Goal: Transaction & Acquisition: Purchase product/service

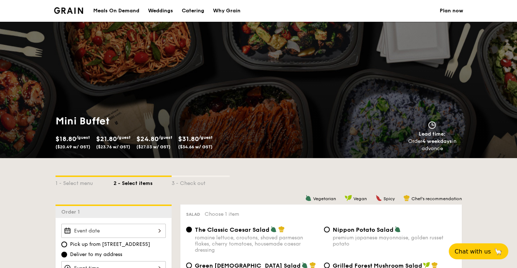
click at [128, 11] on div "Meals On Demand" at bounding box center [116, 11] width 46 height 22
click at [116, 11] on div "Meals On Demand" at bounding box center [116, 11] width 46 height 22
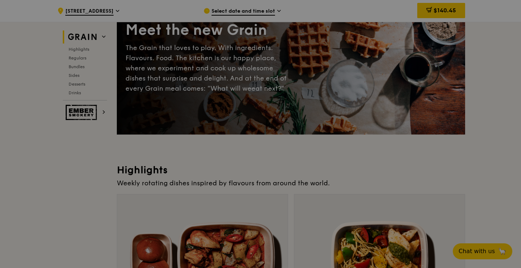
scroll to position [72, 0]
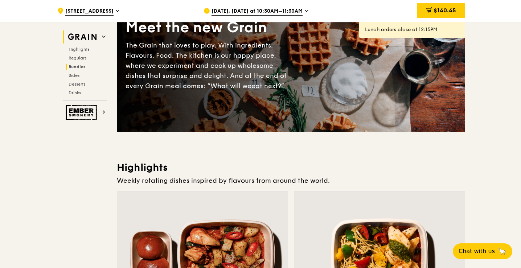
click at [73, 68] on span "Bundles" at bounding box center [77, 66] width 17 height 5
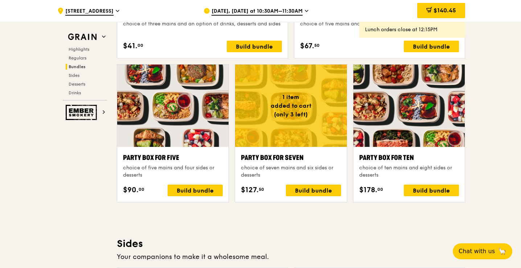
scroll to position [1406, 0]
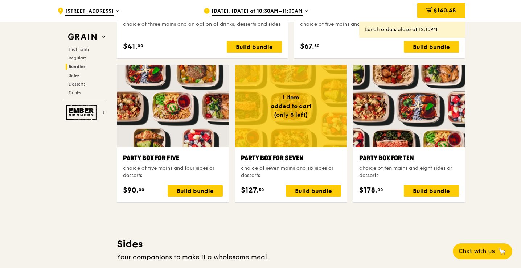
click at [295, 101] on div at bounding box center [290, 106] width 111 height 82
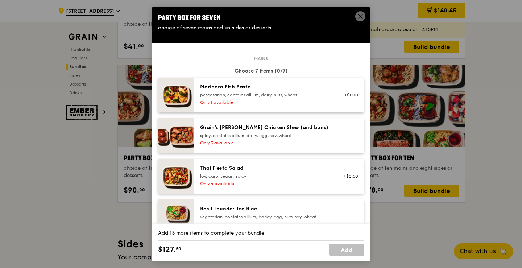
click at [361, 16] on icon at bounding box center [360, 16] width 7 height 7
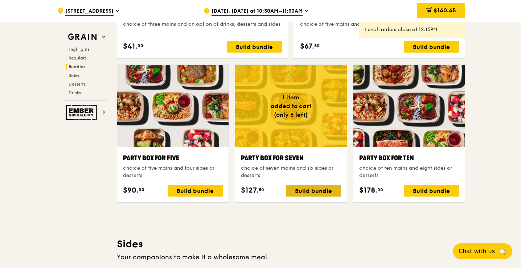
click at [308, 189] on div "Build bundle" at bounding box center [313, 191] width 55 height 12
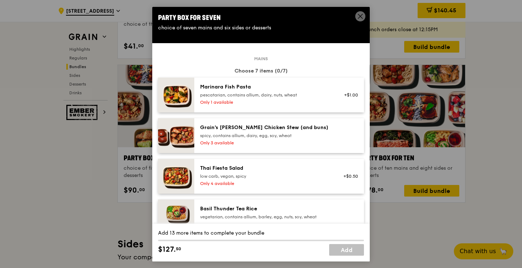
click at [181, 99] on img at bounding box center [176, 94] width 36 height 35
click at [167, 90] on img at bounding box center [176, 94] width 36 height 35
drag, startPoint x: 177, startPoint y: 91, endPoint x: 282, endPoint y: 52, distance: 111.2
click at [177, 91] on img at bounding box center [176, 94] width 36 height 35
click at [341, 100] on link "Remove" at bounding box center [349, 99] width 17 height 5
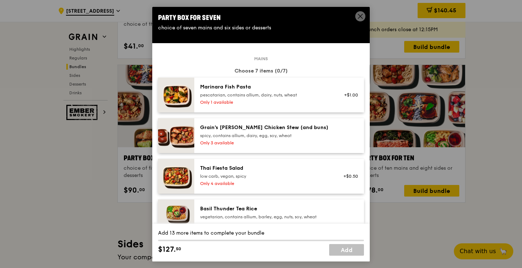
click at [341, 100] on div "+$1.00" at bounding box center [349, 94] width 28 height 23
click at [356, 20] on div "Party Box for Seven" at bounding box center [261, 17] width 206 height 10
drag, startPoint x: 361, startPoint y: 17, endPoint x: 355, endPoint y: 16, distance: 5.5
click at [361, 17] on icon at bounding box center [360, 16] width 7 height 7
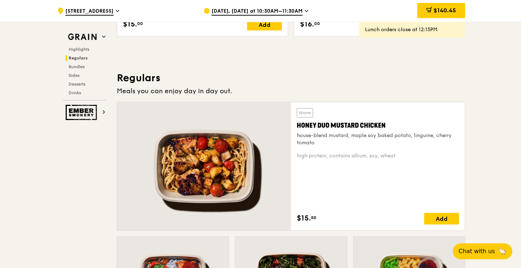
scroll to position [355, 0]
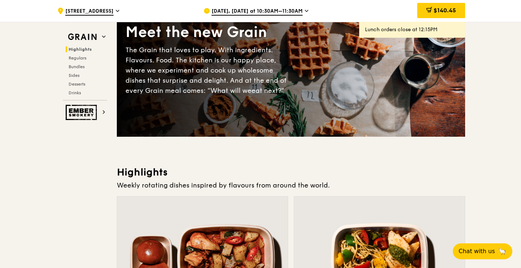
scroll to position [326, 0]
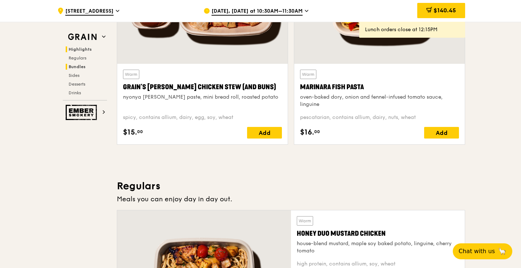
click at [79, 68] on span "Bundles" at bounding box center [77, 66] width 17 height 5
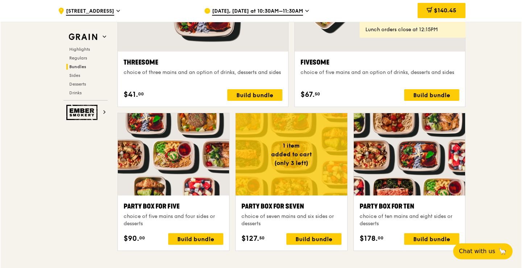
scroll to position [1406, 0]
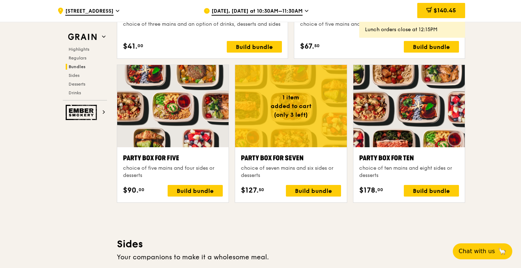
click at [415, 116] on div at bounding box center [408, 106] width 111 height 82
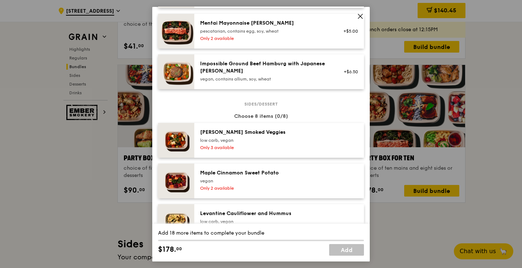
scroll to position [399, 0]
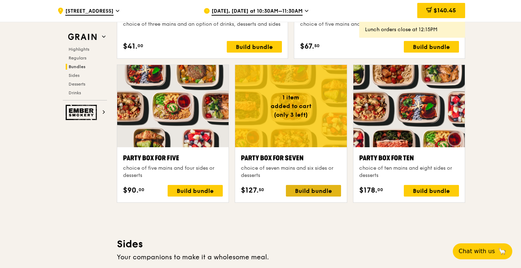
click at [311, 188] on div "Build bundle" at bounding box center [313, 191] width 55 height 12
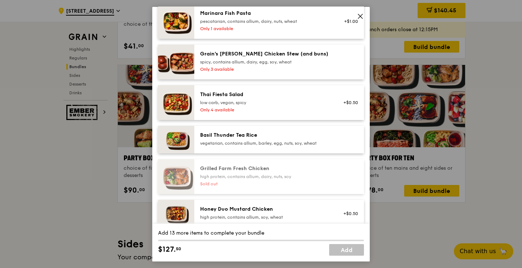
scroll to position [0, 0]
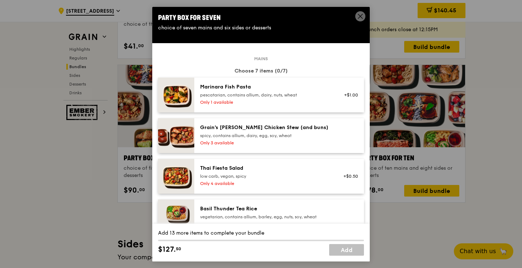
click at [292, 107] on div "Marinara Fish Pasta pescatarian, contains allium, dairy, nuts, wheat Only 1 ava…" at bounding box center [279, 94] width 170 height 35
click at [267, 137] on div "spicy, contains allium, dairy, egg, soy, wheat" at bounding box center [265, 135] width 130 height 6
click at [264, 176] on div "low carb, vegan, spicy" at bounding box center [265, 176] width 130 height 6
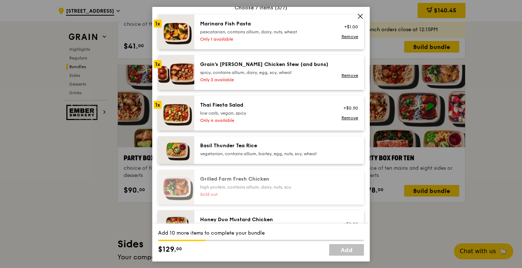
scroll to position [109, 0]
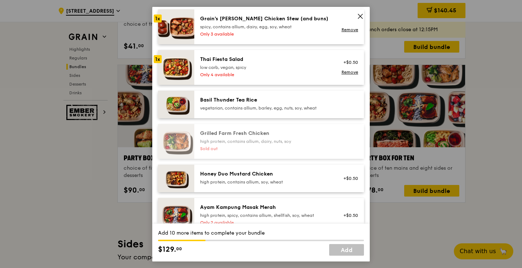
click at [231, 178] on div "Honey Duo Mustard Chicken high protein, contains allium, soy, wheat" at bounding box center [265, 177] width 130 height 14
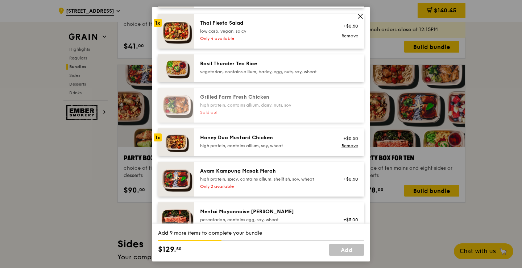
click at [277, 182] on div "Ayam Kampung Masak Merah high protein, spicy, contains allium, shellfish, soy, …" at bounding box center [265, 178] width 139 height 23
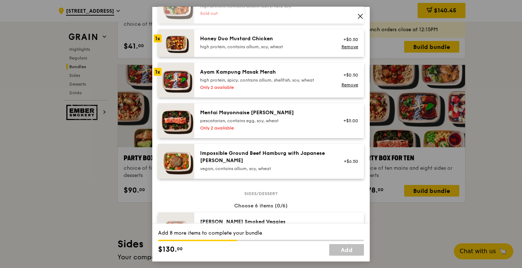
scroll to position [290, 0]
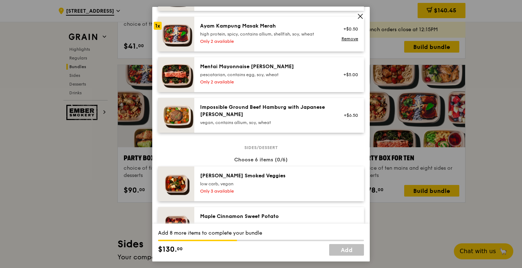
click at [264, 81] on div "Only 2 available" at bounding box center [265, 82] width 130 height 6
click at [260, 117] on div "Impossible Ground Beef Hamburg with Japanese [PERSON_NAME]" at bounding box center [265, 110] width 130 height 14
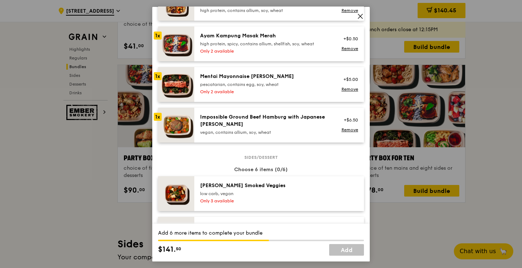
scroll to position [217, 0]
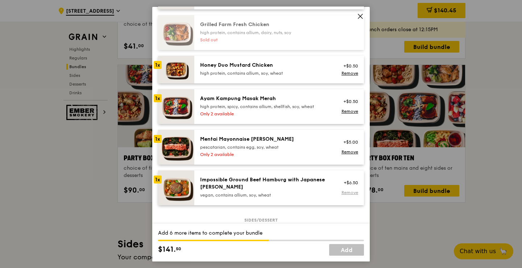
click at [341, 192] on link "Remove" at bounding box center [349, 192] width 17 height 5
click at [346, 151] on link "Remove" at bounding box center [349, 151] width 17 height 5
click at [343, 146] on div "+$5.00" at bounding box center [348, 147] width 19 height 6
click at [289, 145] on div "pescatarian, contains egg, soy, wheat" at bounding box center [265, 147] width 130 height 6
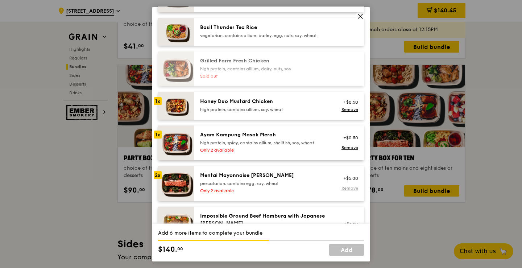
click at [348, 190] on link "Remove" at bounding box center [349, 188] width 17 height 5
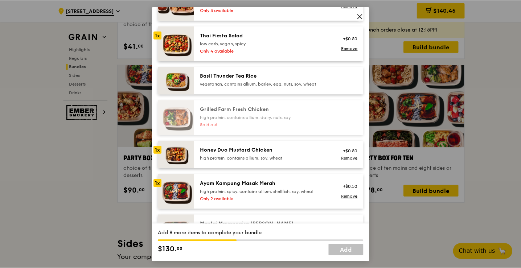
scroll to position [72, 0]
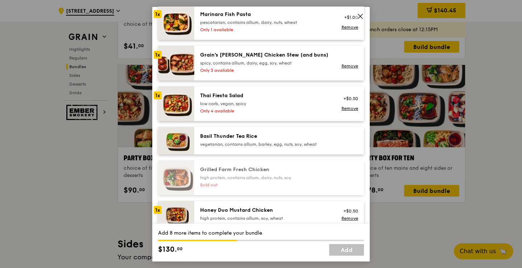
click at [360, 16] on icon at bounding box center [360, 16] width 7 height 7
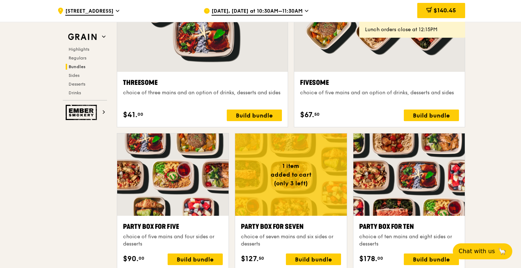
scroll to position [1261, 0]
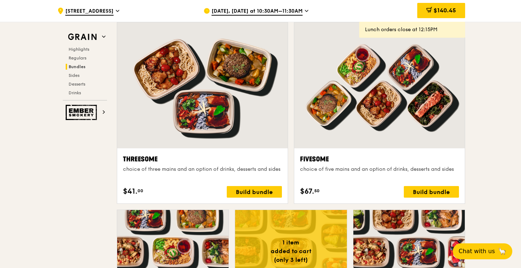
click at [248, 7] on div "[DATE], [DATE] at 10:30AM–11:30AM" at bounding box center [270, 11] width 134 height 22
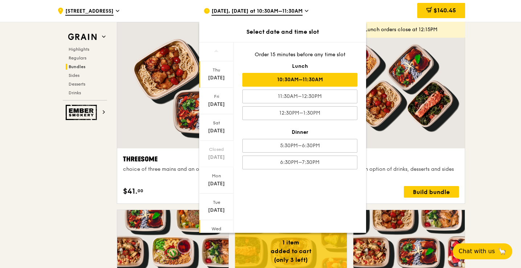
click at [217, 226] on div "Wed" at bounding box center [216, 229] width 32 height 6
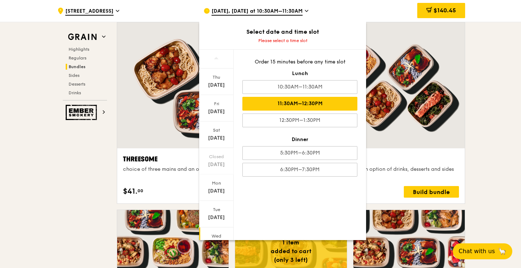
click at [327, 102] on div "11:30AM–12:30PM" at bounding box center [299, 104] width 115 height 14
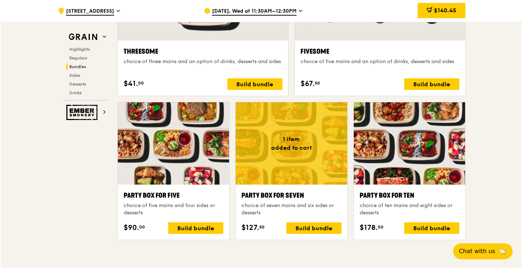
scroll to position [1370, 0]
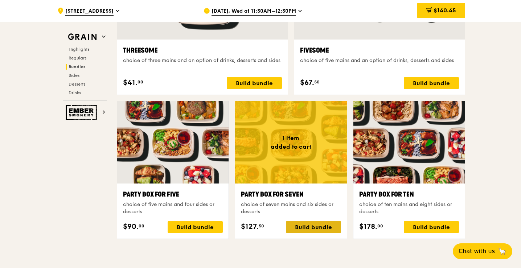
click at [303, 228] on div "Build bundle" at bounding box center [313, 227] width 55 height 12
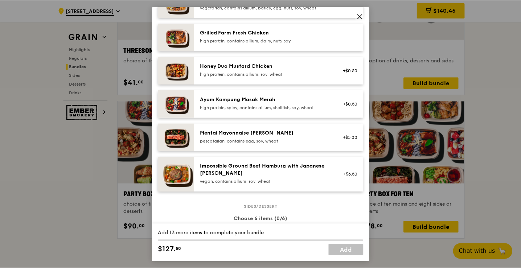
scroll to position [181, 0]
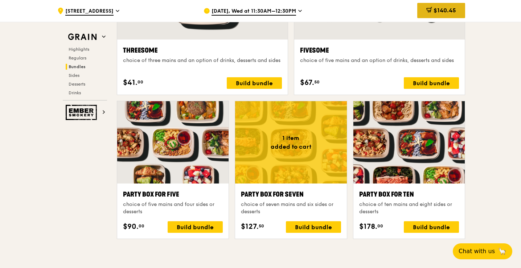
click at [433, 9] on span "$140.45" at bounding box center [444, 10] width 22 height 7
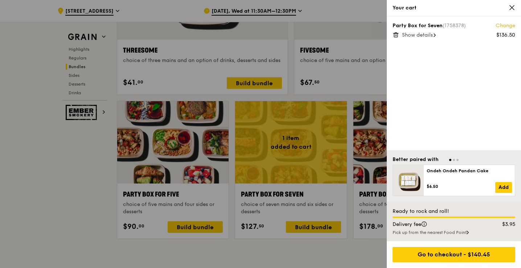
click at [505, 26] on link "Change" at bounding box center [505, 25] width 20 height 7
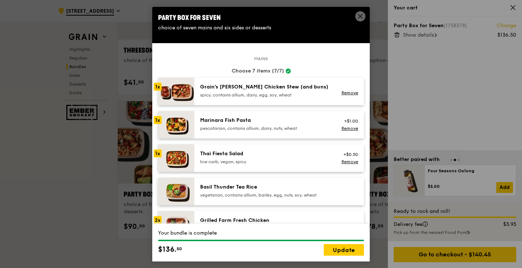
click at [360, 18] on icon at bounding box center [360, 16] width 7 height 7
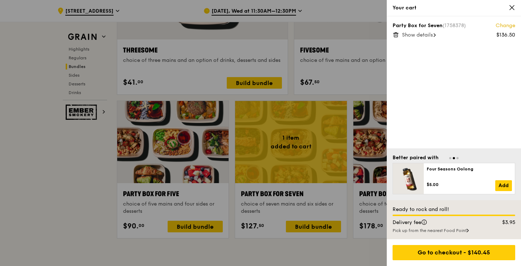
click at [431, 37] on span "Show details" at bounding box center [417, 35] width 31 height 6
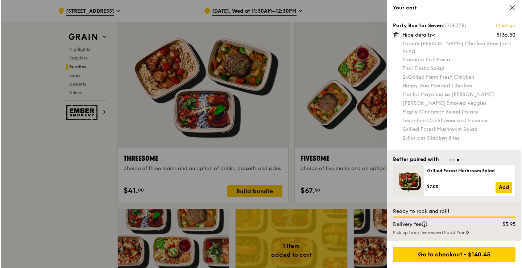
scroll to position [1261, 0]
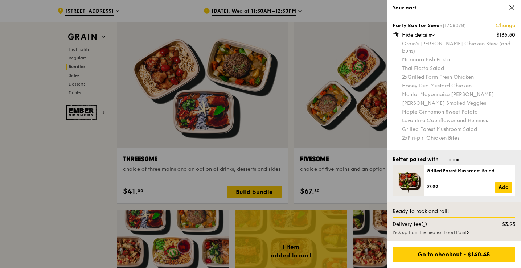
click at [507, 30] on div "Party Box for Seven (1758378) Change $136.50 Hide details Grain's [PERSON_NAME]…" at bounding box center [453, 81] width 123 height 119
click at [511, 8] on icon at bounding box center [511, 7] width 4 height 4
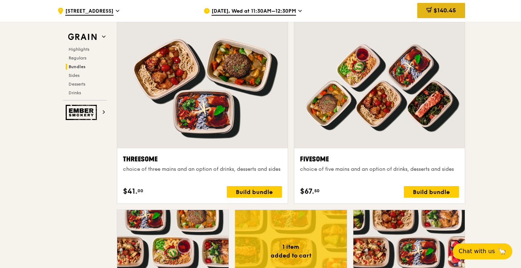
click at [439, 13] on span "$140.45" at bounding box center [444, 10] width 22 height 7
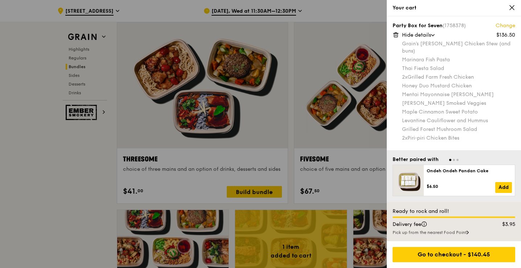
click at [510, 25] on link "Change" at bounding box center [505, 25] width 20 height 7
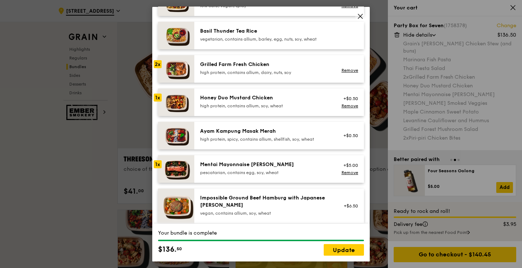
scroll to position [145, 0]
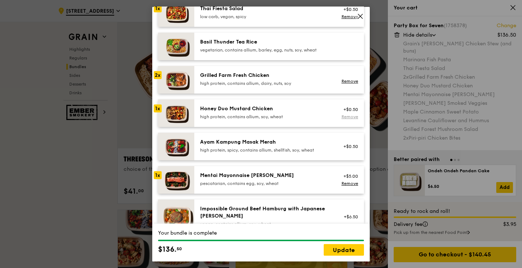
click at [341, 115] on link "Remove" at bounding box center [349, 116] width 17 height 5
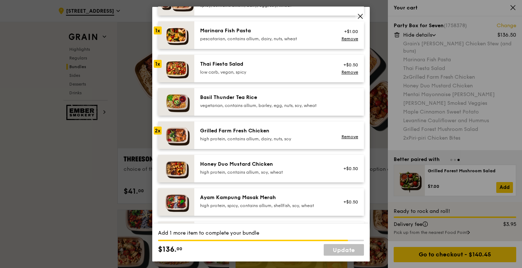
scroll to position [181, 0]
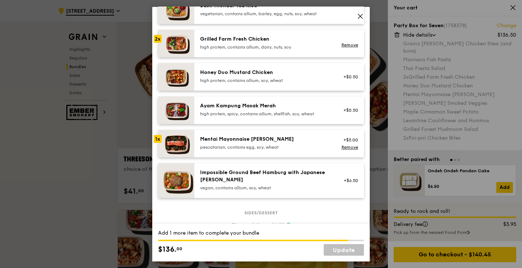
click at [259, 141] on div "Mentai Mayonnaise [PERSON_NAME]" at bounding box center [265, 138] width 130 height 7
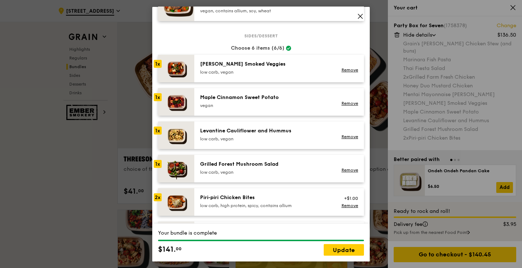
scroll to position [362, 0]
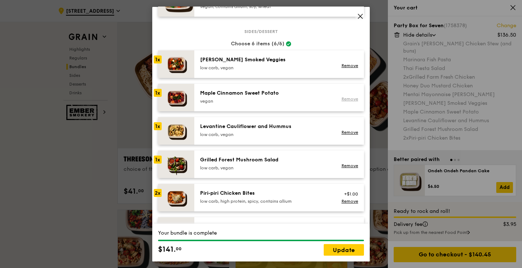
click at [341, 97] on link "Remove" at bounding box center [349, 98] width 17 height 5
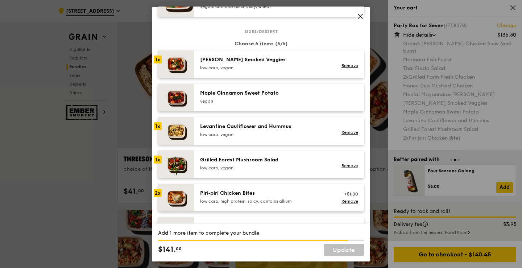
click at [249, 128] on div "Levantine Cauliflower and Hummus" at bounding box center [265, 126] width 130 height 7
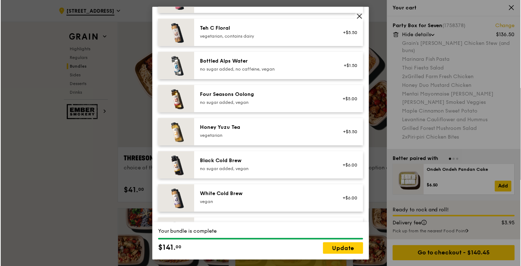
scroll to position [859, 0]
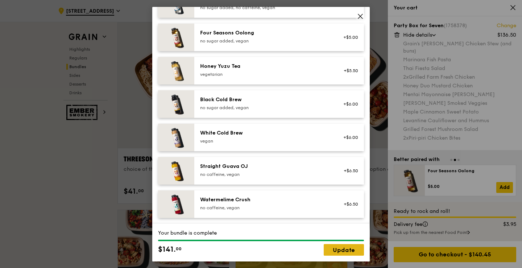
click at [331, 255] on link "Update" at bounding box center [344, 250] width 40 height 12
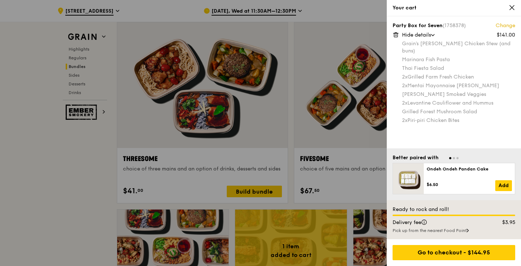
click at [78, 84] on div at bounding box center [260, 133] width 521 height 266
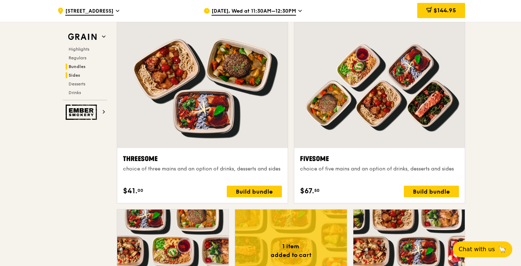
click at [72, 76] on span "Sides" at bounding box center [75, 75] width 12 height 5
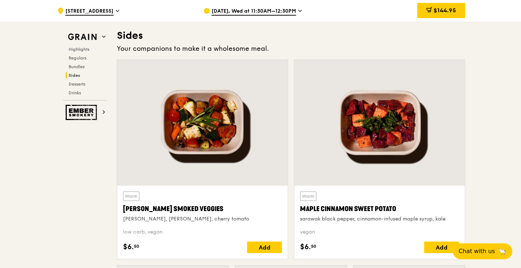
scroll to position [1651, 0]
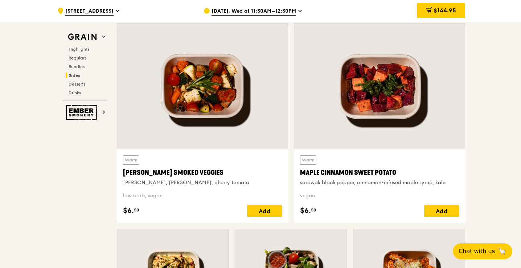
drag, startPoint x: 402, startPoint y: 174, endPoint x: 346, endPoint y: 174, distance: 55.8
click at [346, 174] on div "Maple Cinnamon Sweet Potato" at bounding box center [379, 172] width 159 height 10
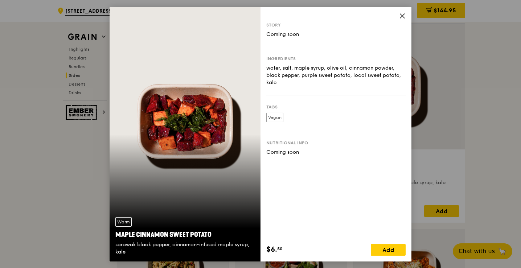
click at [406, 15] on div "Story Coming soon Ingredients water, salt, maple syrup, olive oil, cinnamon pow…" at bounding box center [335, 122] width 151 height 231
click at [399, 16] on icon at bounding box center [402, 15] width 7 height 7
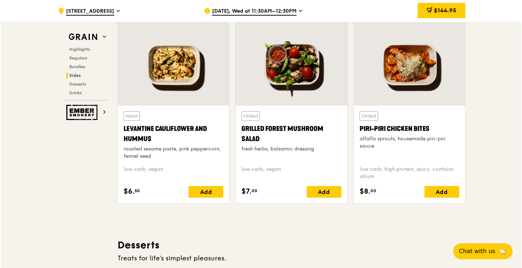
scroll to position [1869, 0]
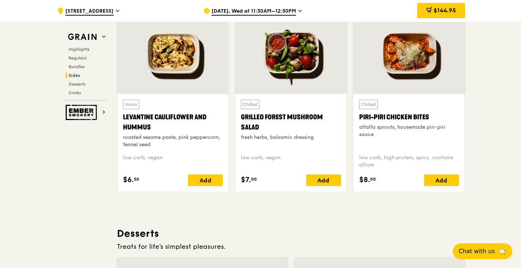
click at [434, 1] on div "$144.95" at bounding box center [441, 11] width 48 height 22
click at [434, 9] on span "$144.95" at bounding box center [444, 10] width 22 height 7
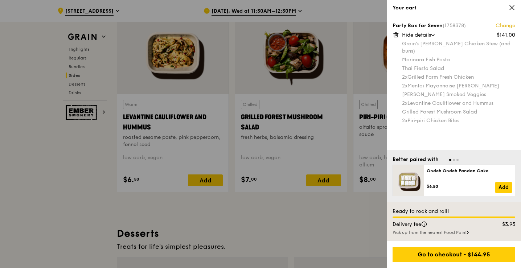
click at [502, 26] on link "Change" at bounding box center [505, 25] width 20 height 7
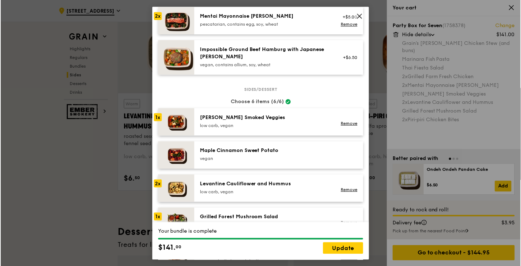
scroll to position [362, 0]
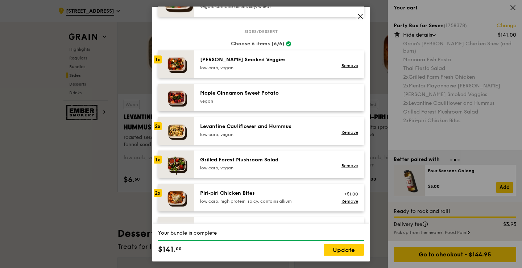
click at [265, 96] on div "Maple Cinnamon Sweet Potato" at bounding box center [265, 92] width 130 height 7
click at [207, 127] on div "Levantine Cauliflower and Hummus" at bounding box center [265, 126] width 130 height 7
click at [349, 131] on link "Remove" at bounding box center [349, 132] width 17 height 5
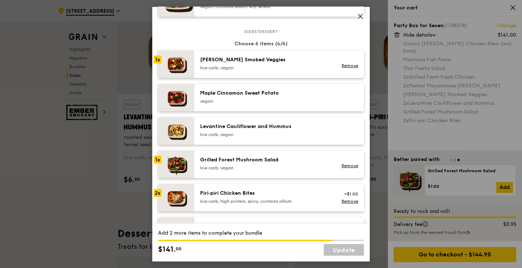
click at [207, 102] on div "vegan" at bounding box center [265, 101] width 130 height 6
click at [204, 127] on div "Levantine Cauliflower and Hummus" at bounding box center [265, 126] width 130 height 7
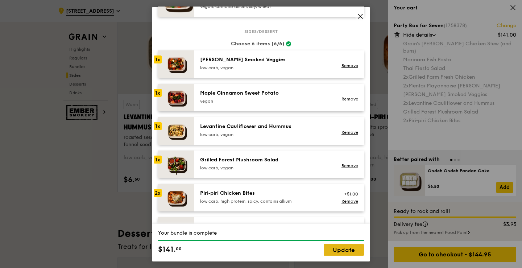
click at [354, 249] on link "Update" at bounding box center [344, 250] width 40 height 12
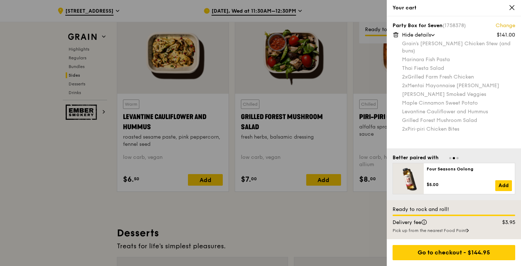
click at [255, 198] on div at bounding box center [260, 133] width 521 height 266
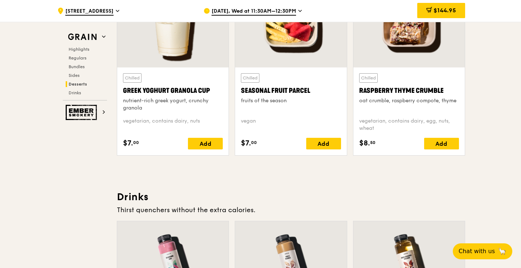
scroll to position [2412, 0]
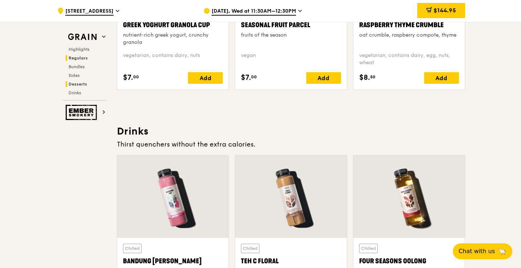
click at [78, 57] on span "Regulars" at bounding box center [78, 57] width 19 height 5
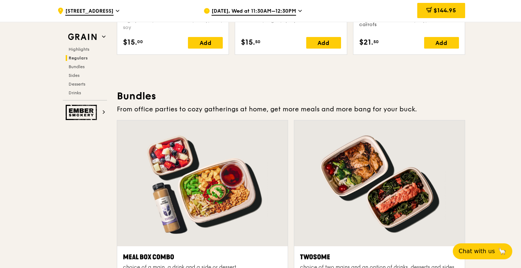
scroll to position [984, 0]
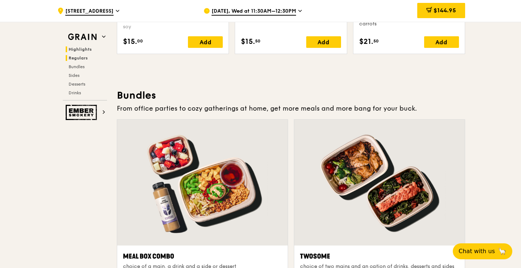
drag, startPoint x: 90, startPoint y: 54, endPoint x: 87, endPoint y: 51, distance: 3.9
click at [89, 53] on div "Highlights Regulars Bundles Sides Desserts Drinks" at bounding box center [85, 70] width 44 height 49
click at [85, 50] on span "Highlights" at bounding box center [80, 49] width 23 height 5
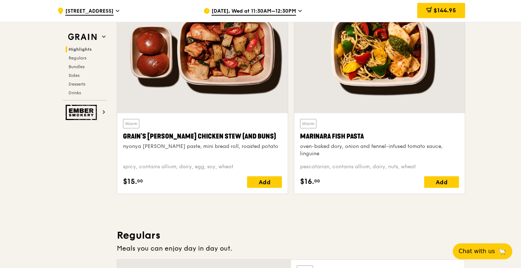
scroll to position [241, 0]
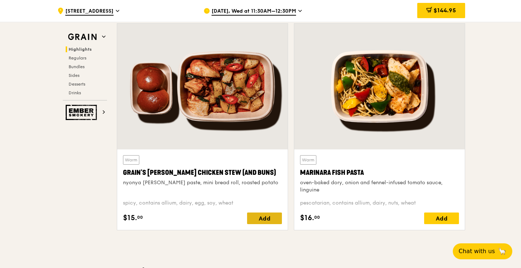
click at [271, 219] on div "Add" at bounding box center [264, 218] width 35 height 12
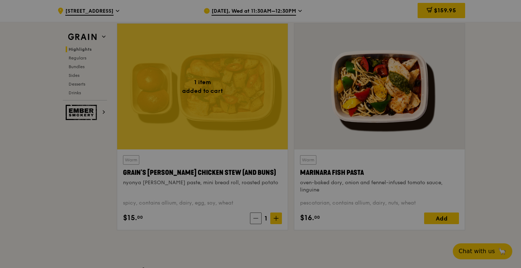
click at [438, 6] on div at bounding box center [260, 134] width 521 height 268
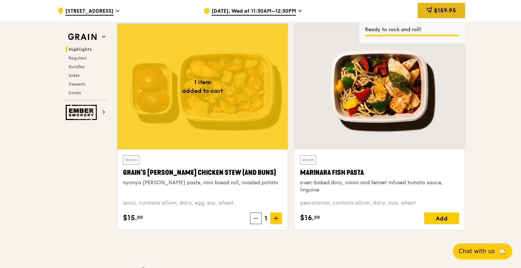
click at [438, 10] on span "$159.95" at bounding box center [445, 10] width 22 height 7
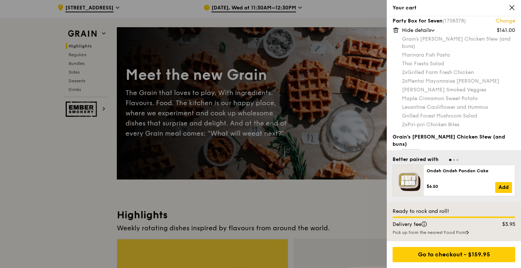
scroll to position [145, 0]
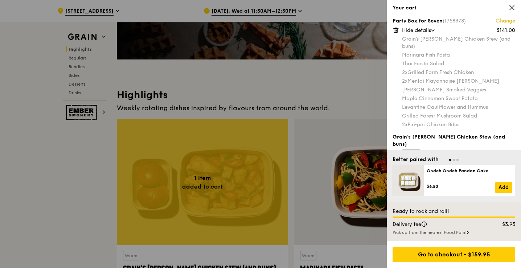
click at [512, 8] on icon at bounding box center [511, 7] width 7 height 7
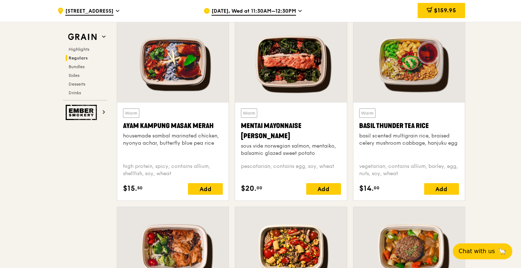
scroll to position [652, 0]
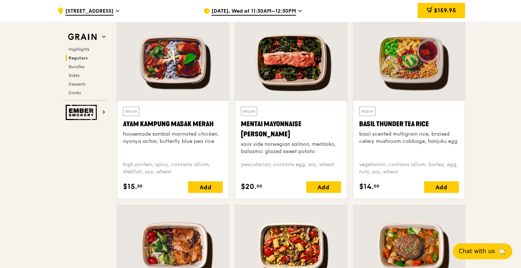
click at [289, 75] on div at bounding box center [290, 59] width 111 height 82
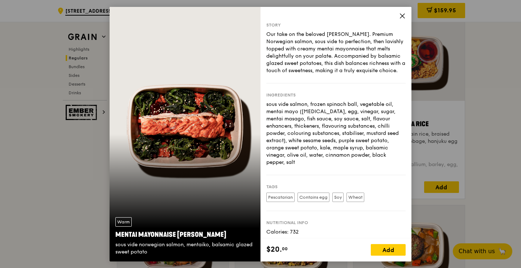
click at [403, 15] on icon at bounding box center [402, 15] width 4 height 4
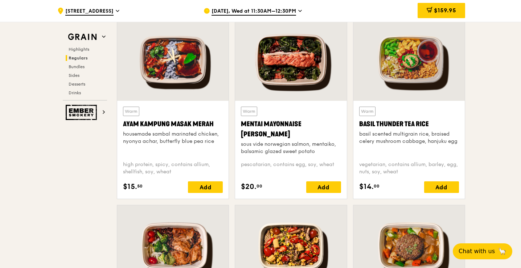
click at [391, 147] on div "Warm Basil Thunder Tea [PERSON_NAME] scented multigrain rice, braised celery mu…" at bounding box center [409, 131] width 100 height 49
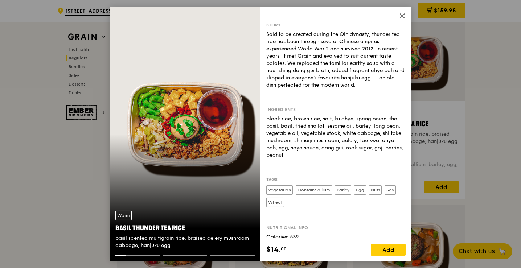
click at [402, 16] on icon at bounding box center [402, 15] width 4 height 4
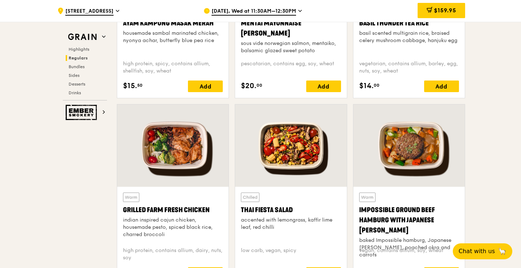
scroll to position [761, 0]
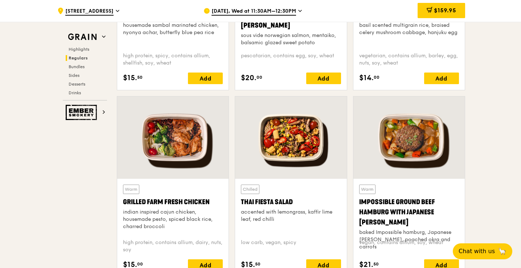
click at [176, 135] on div at bounding box center [172, 137] width 111 height 82
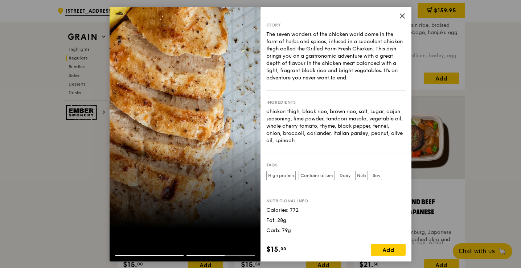
click at [399, 17] on icon at bounding box center [402, 15] width 7 height 7
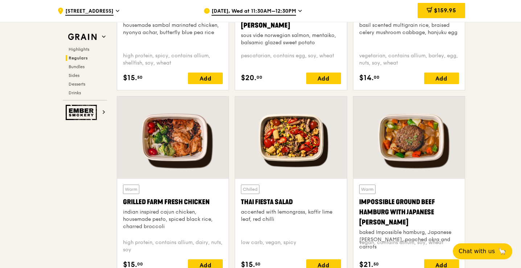
drag, startPoint x: 210, startPoint y: 203, endPoint x: 121, endPoint y: 203, distance: 88.8
click at [121, 203] on div "Warm Grilled Farm Fresh Chicken indian inspired cajun chicken, housemade pesto,…" at bounding box center [172, 228] width 111 height 98
copy div "Grilled Farm Fresh Chicken"
click at [167, 158] on div at bounding box center [172, 137] width 111 height 82
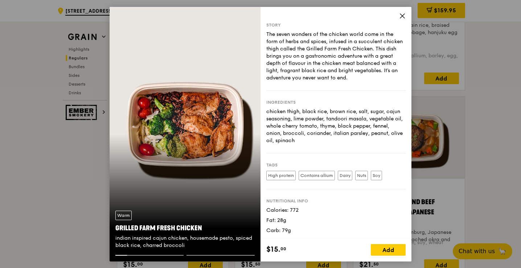
click at [402, 12] on div "Story The seven wonders of the chicken world come in the form of herbs and spic…" at bounding box center [335, 122] width 151 height 231
click at [400, 16] on icon at bounding box center [402, 15] width 7 height 7
